Goal: Task Accomplishment & Management: Manage account settings

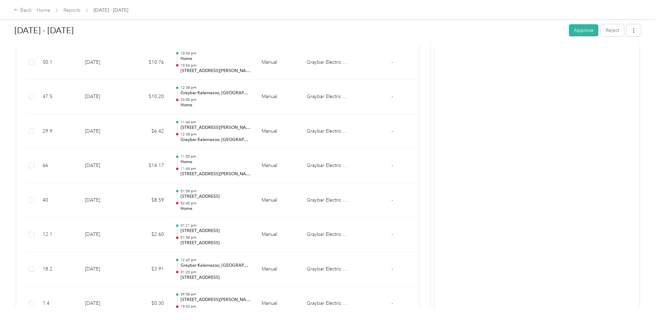
scroll to position [1178, 0]
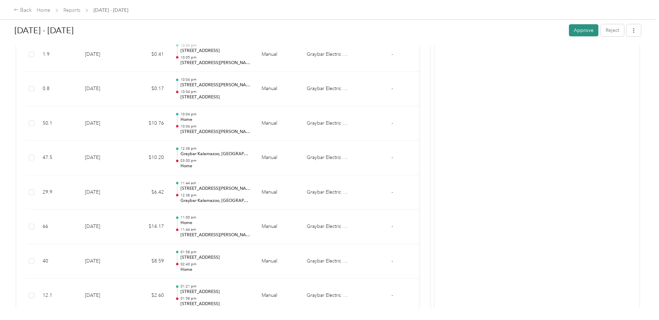
click at [581, 29] on button "Approve" at bounding box center [583, 30] width 29 height 12
